Goal: Information Seeking & Learning: Learn about a topic

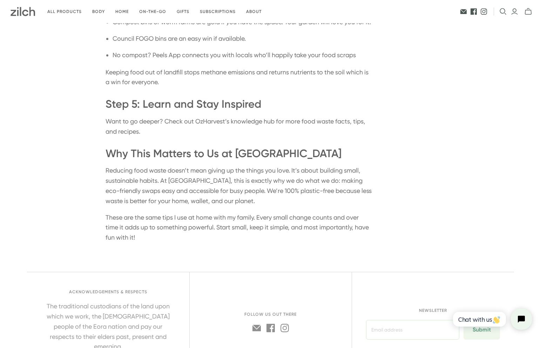
scroll to position [965, 0]
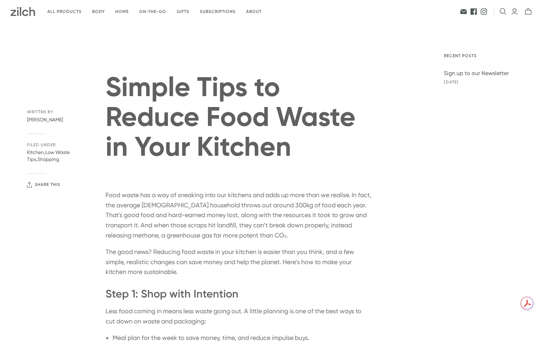
scroll to position [965, 0]
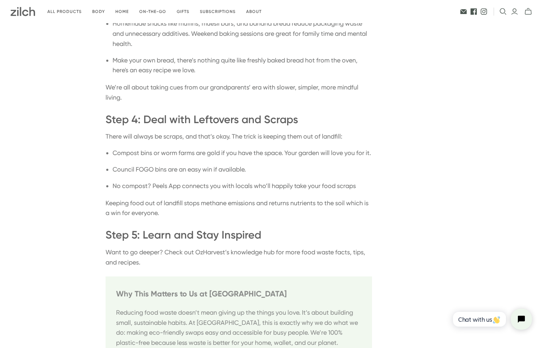
scroll to position [838, 0]
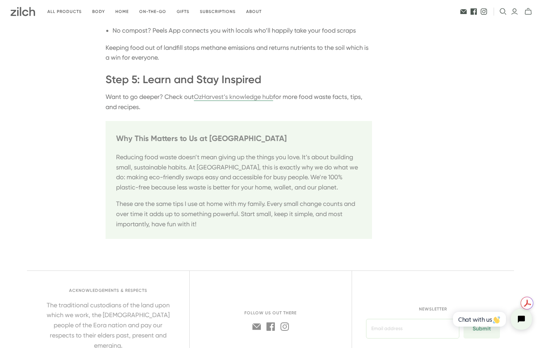
scroll to position [989, 0]
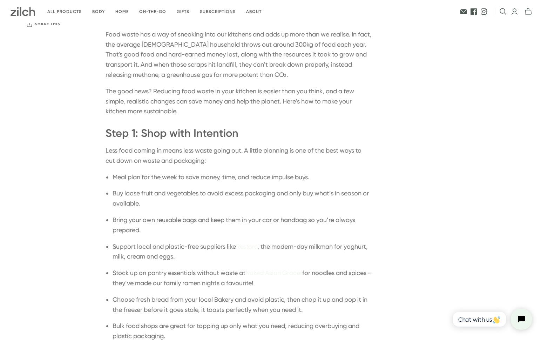
scroll to position [162, 0]
